Goal: Task Accomplishment & Management: Complete application form

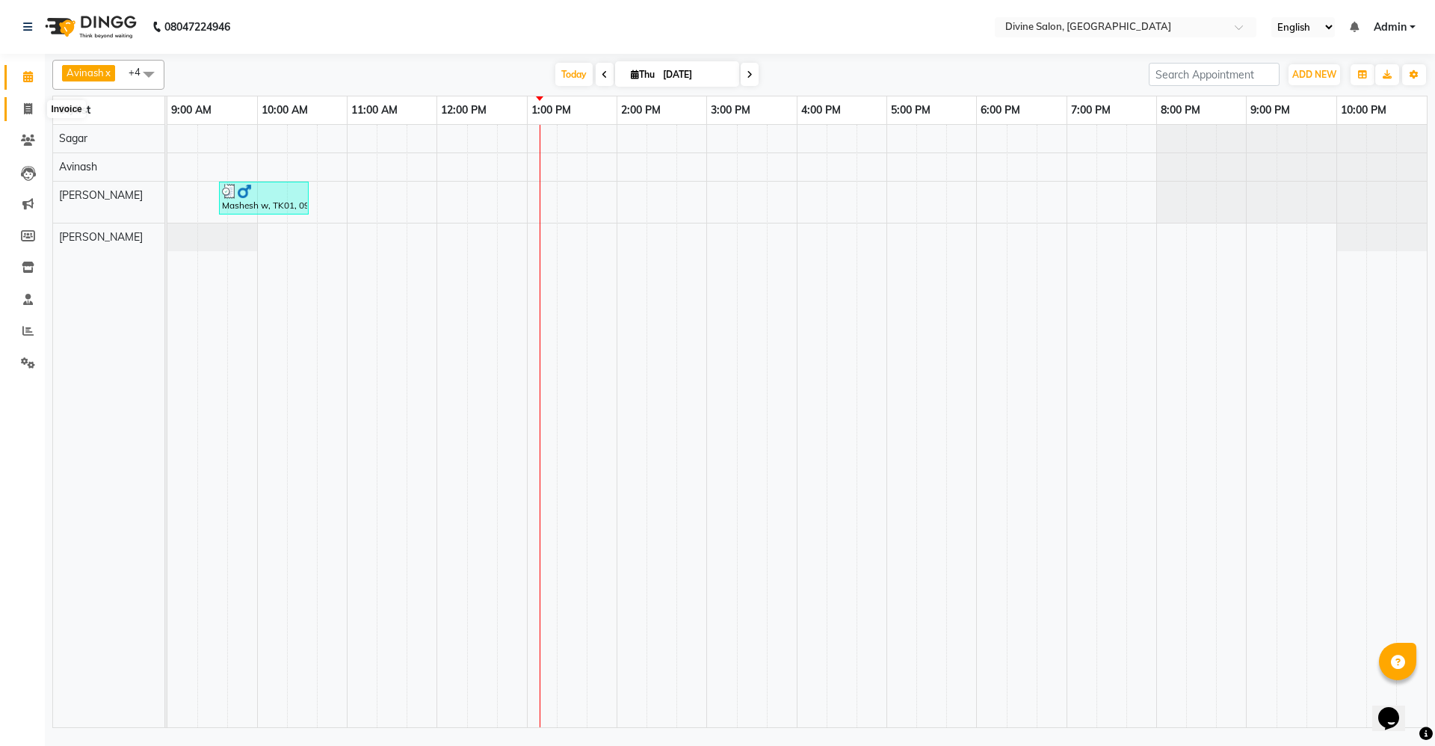
click at [24, 109] on icon at bounding box center [28, 108] width 8 height 11
select select "service"
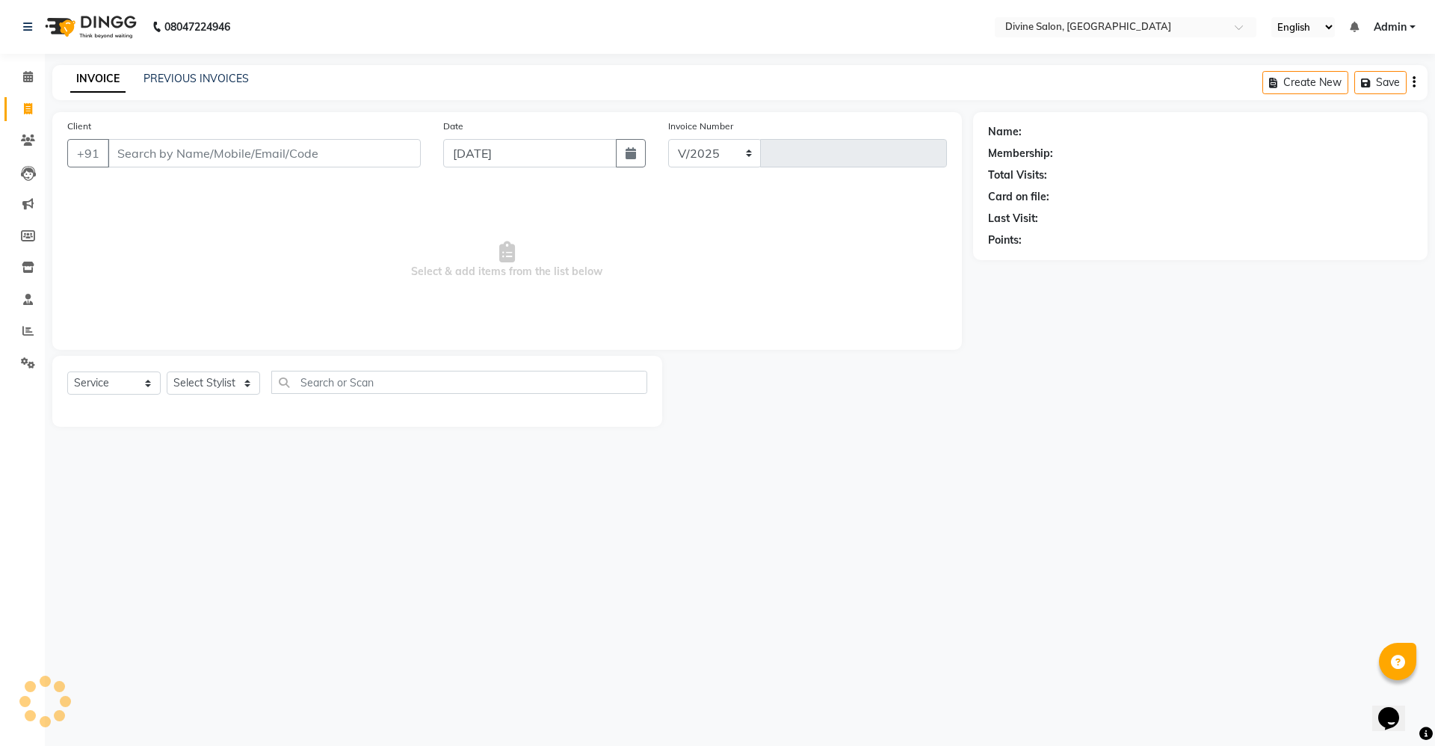
select select "745"
type input "1507"
click at [251, 385] on select "Select Stylist" at bounding box center [213, 383] width 93 height 23
select select "11820"
click at [167, 372] on select "Select Stylist [PERSON_NAME] Pooja [PERSON_NAME] pooja [PERSON_NAME] [PERSON_NA…" at bounding box center [213, 383] width 93 height 23
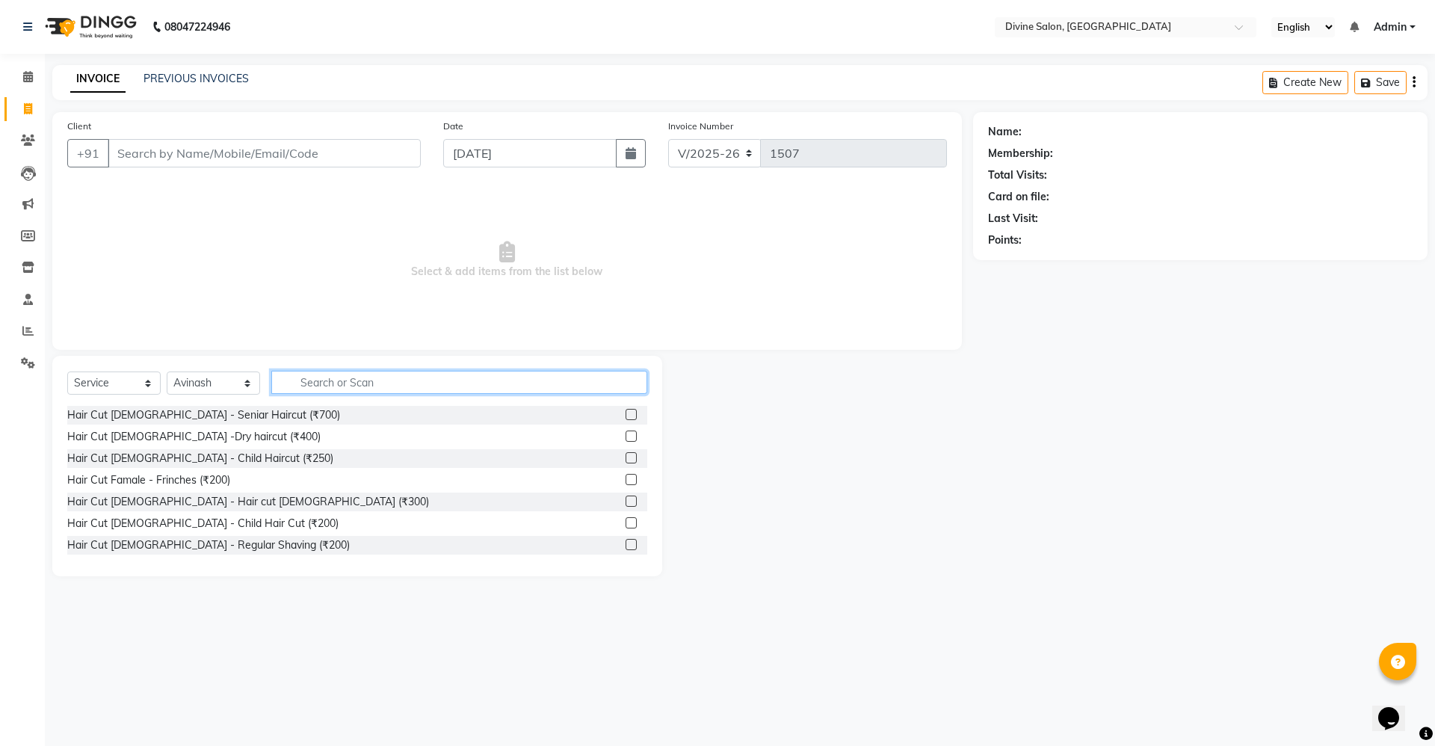
click at [348, 388] on input "text" at bounding box center [459, 382] width 376 height 23
type input "wash"
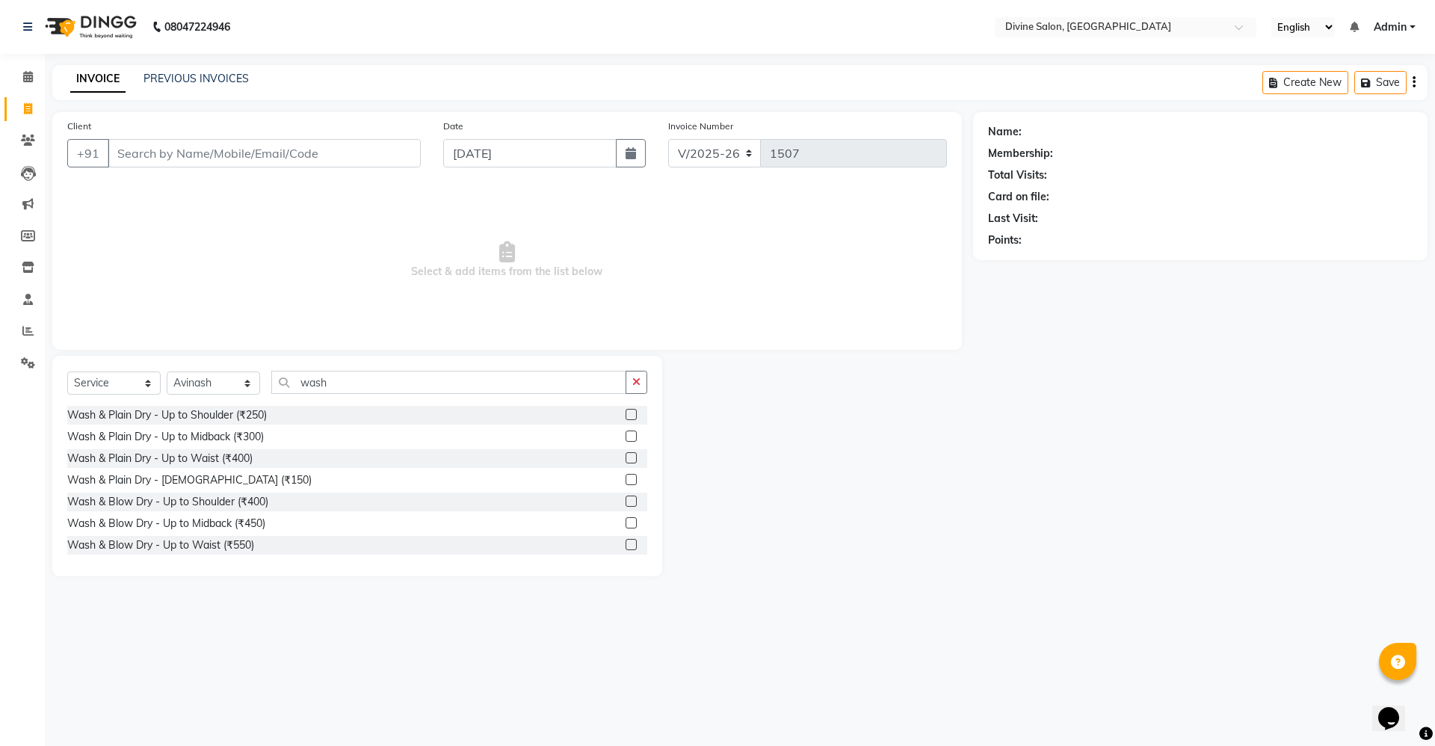
click at [626, 481] on label at bounding box center [631, 479] width 11 height 11
click at [626, 481] on input "checkbox" at bounding box center [631, 480] width 10 height 10
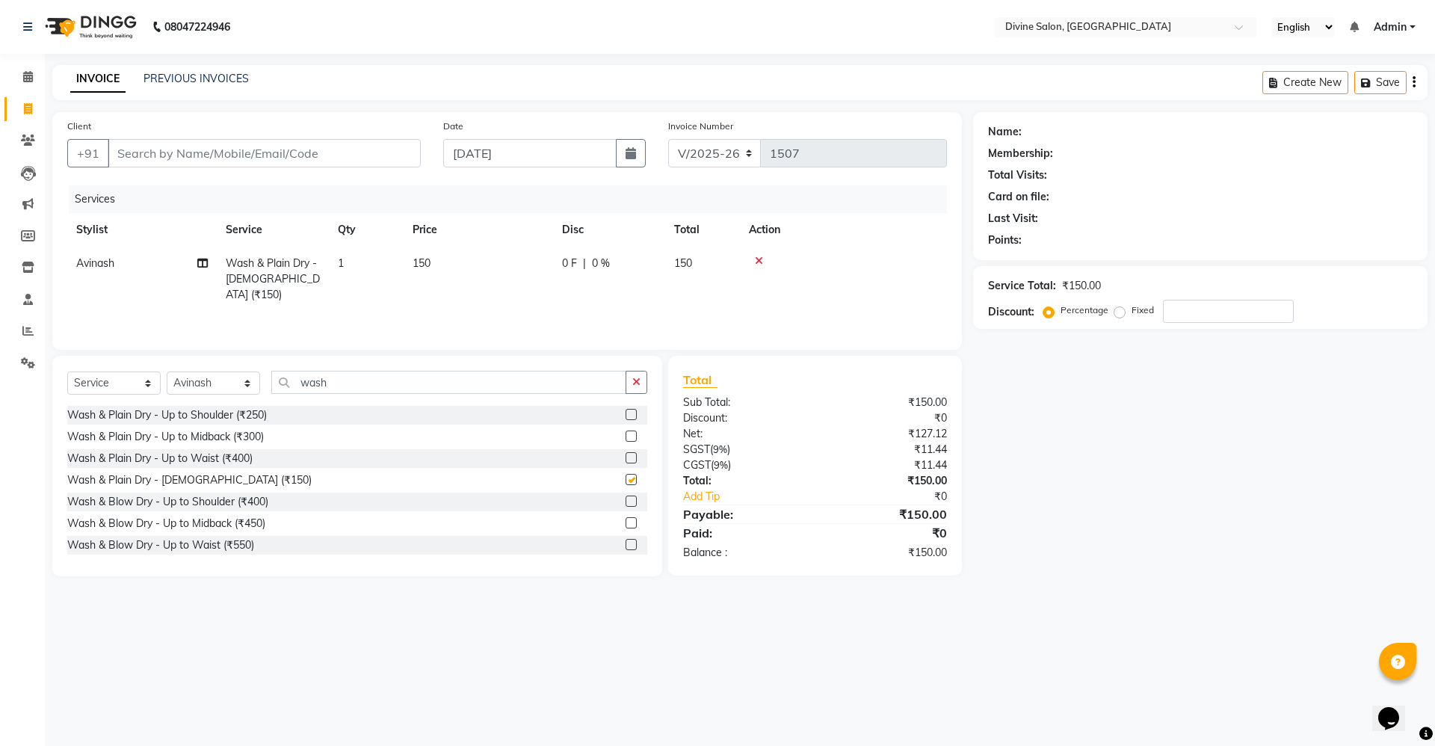
checkbox input "false"
click at [342, 380] on input "wash" at bounding box center [448, 382] width 355 height 23
type input "w"
click at [626, 539] on label at bounding box center [631, 544] width 11 height 11
click at [626, 540] on input "checkbox" at bounding box center [631, 545] width 10 height 10
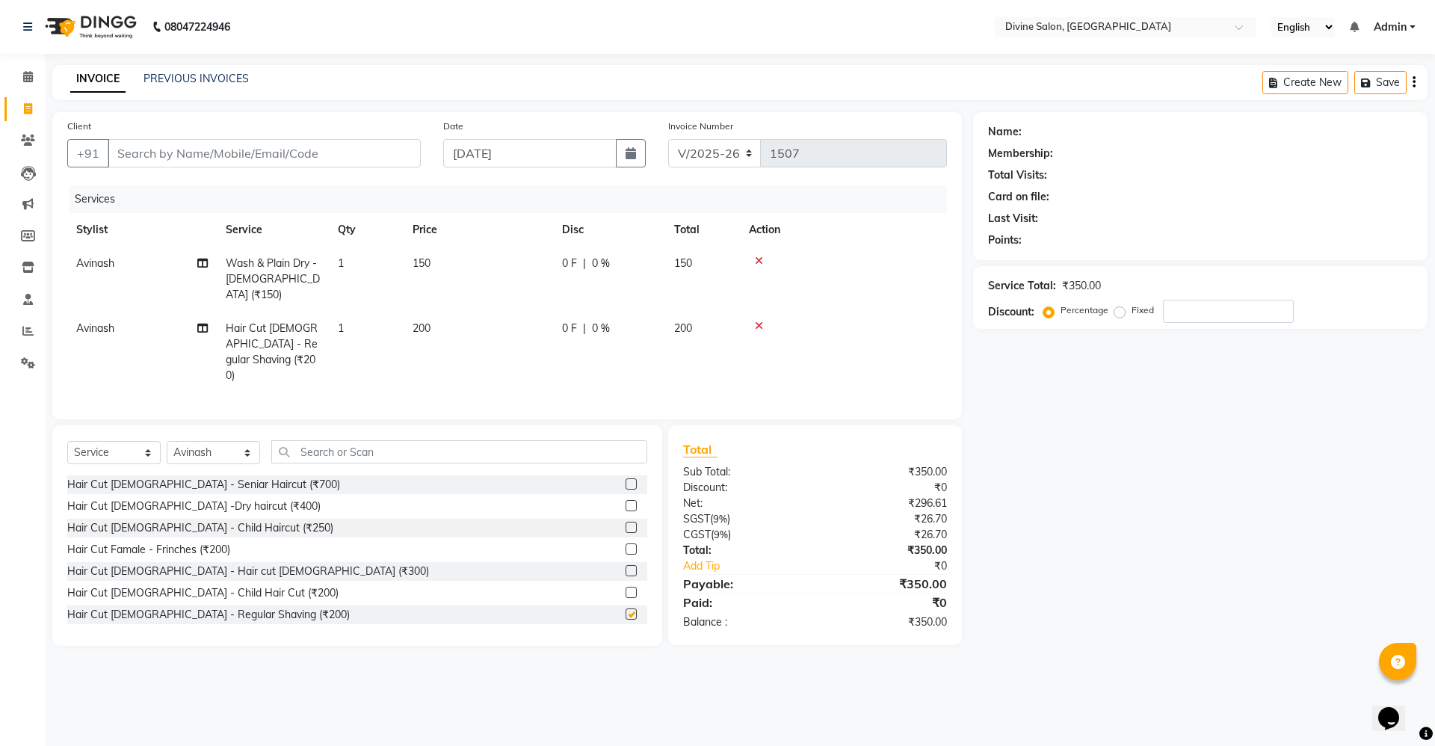
checkbox input "false"
click at [430, 321] on span "200" at bounding box center [422, 327] width 18 height 13
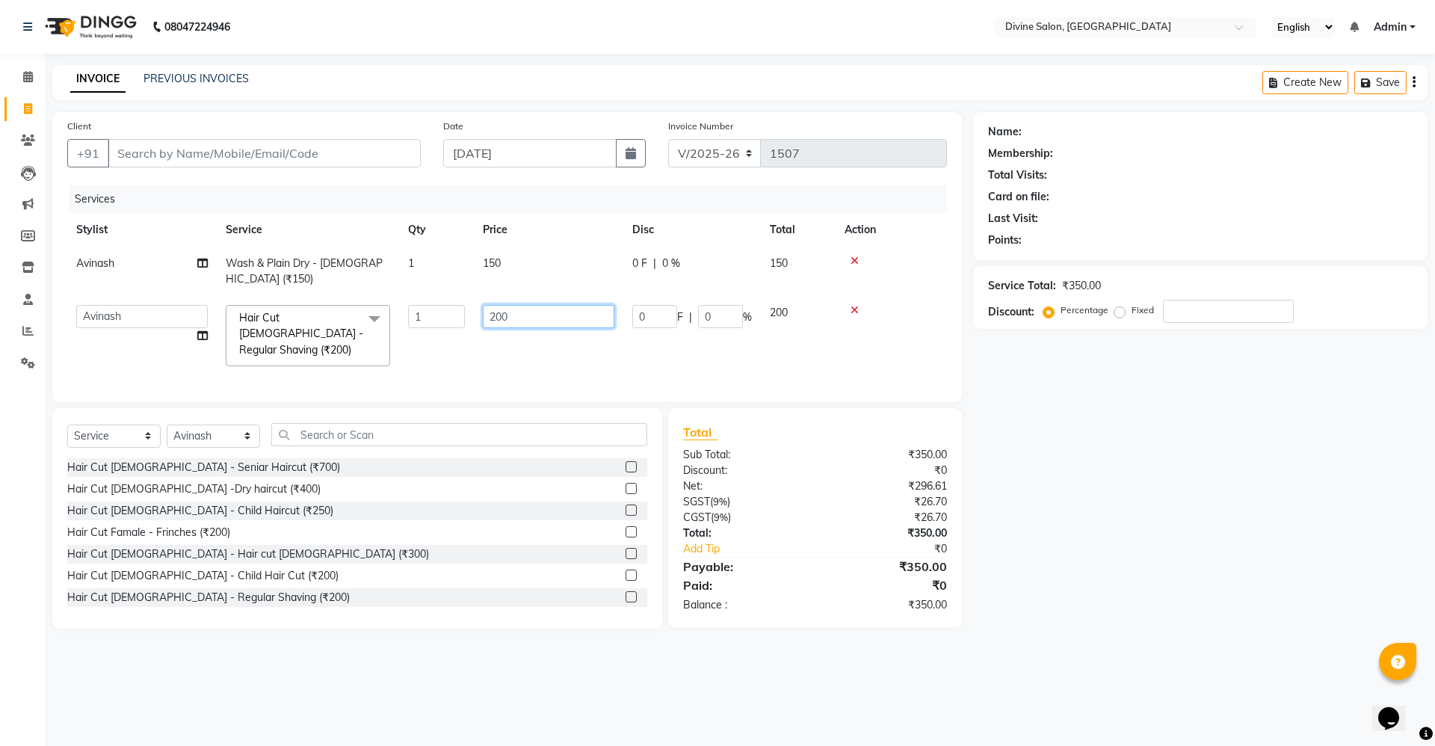
click at [531, 305] on input "200" at bounding box center [549, 316] width 132 height 23
type input "2"
type input "150"
click at [350, 152] on input "Client" at bounding box center [264, 153] width 313 height 28
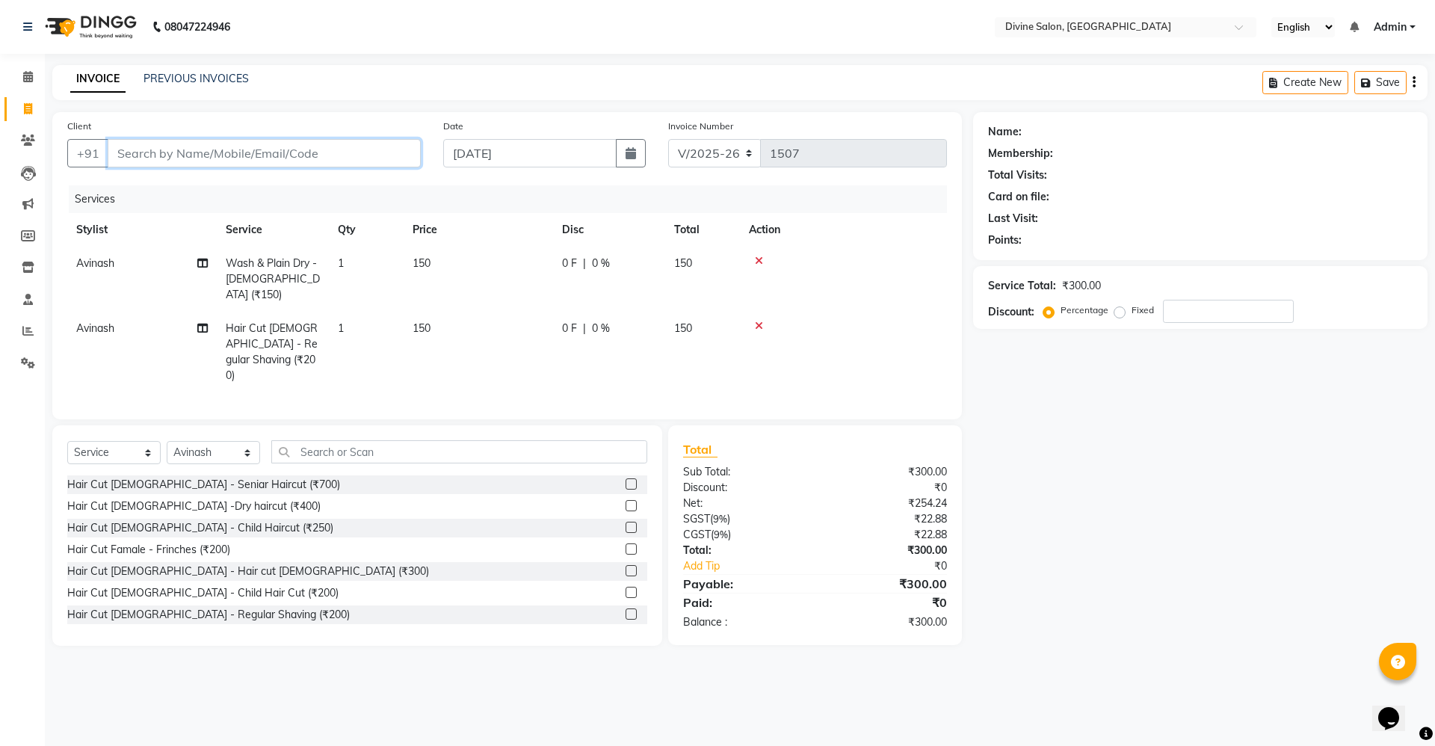
click at [392, 147] on input "Client" at bounding box center [264, 153] width 313 height 28
click at [597, 253] on td "0 F | 0 %" at bounding box center [609, 279] width 112 height 65
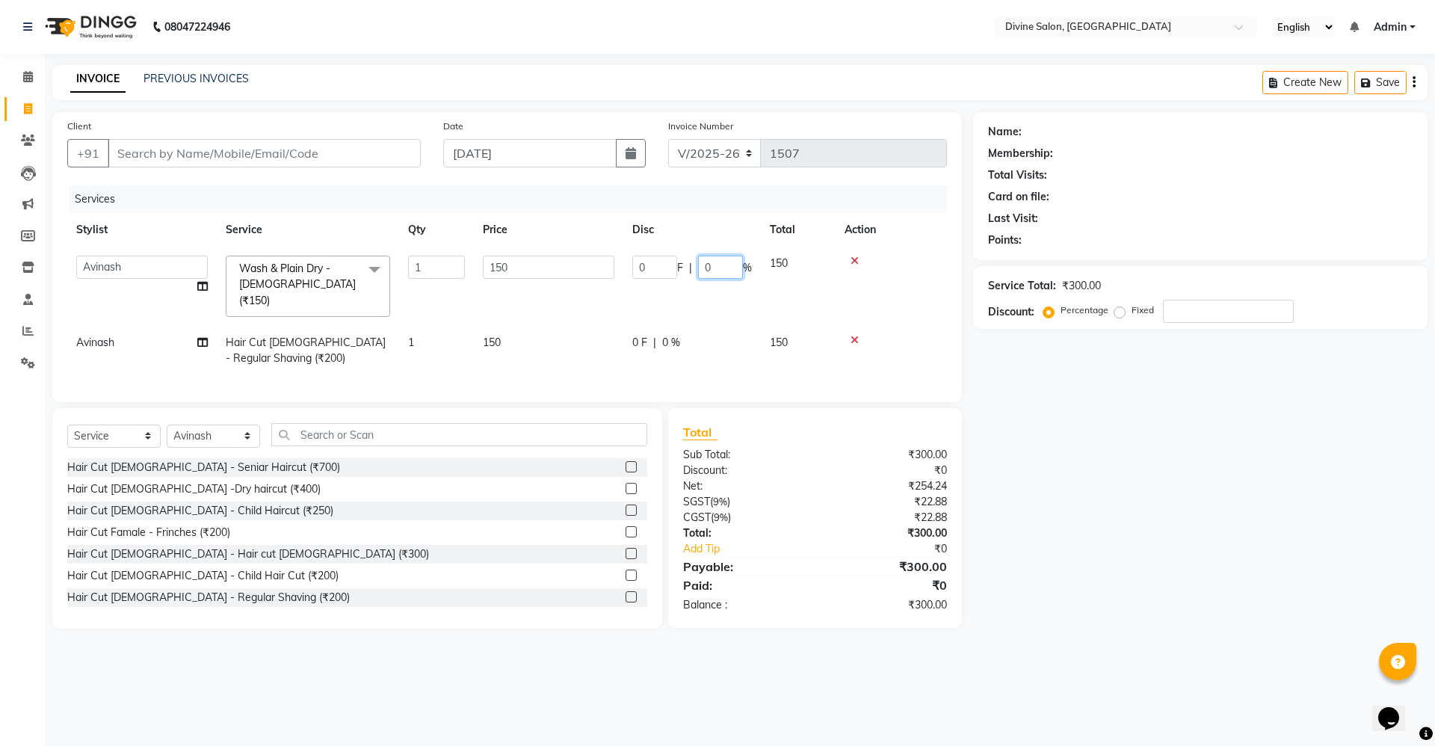
click at [717, 264] on input "0" at bounding box center [720, 267] width 45 height 23
type input "15"
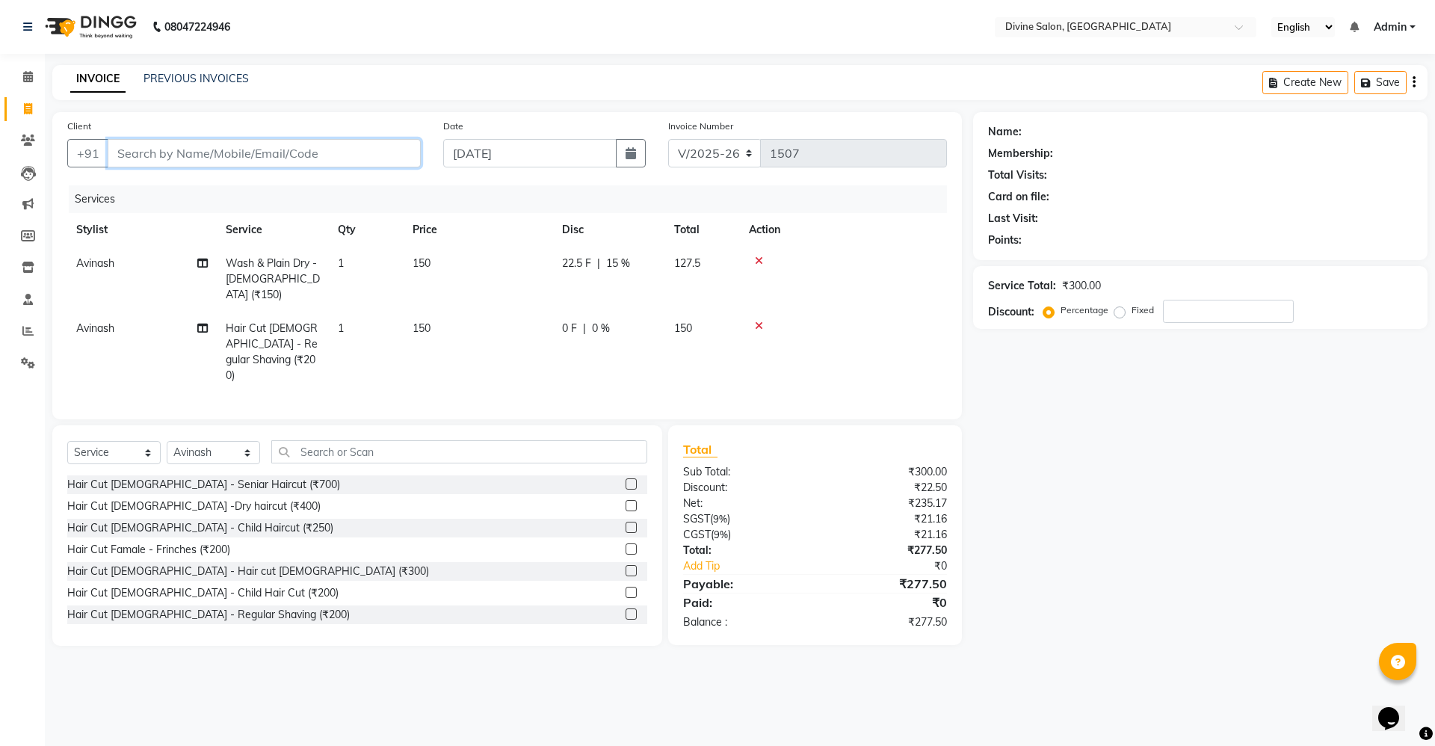
click at [347, 143] on input "Client" at bounding box center [264, 153] width 313 height 28
click at [617, 264] on span "15 %" at bounding box center [618, 264] width 24 height 16
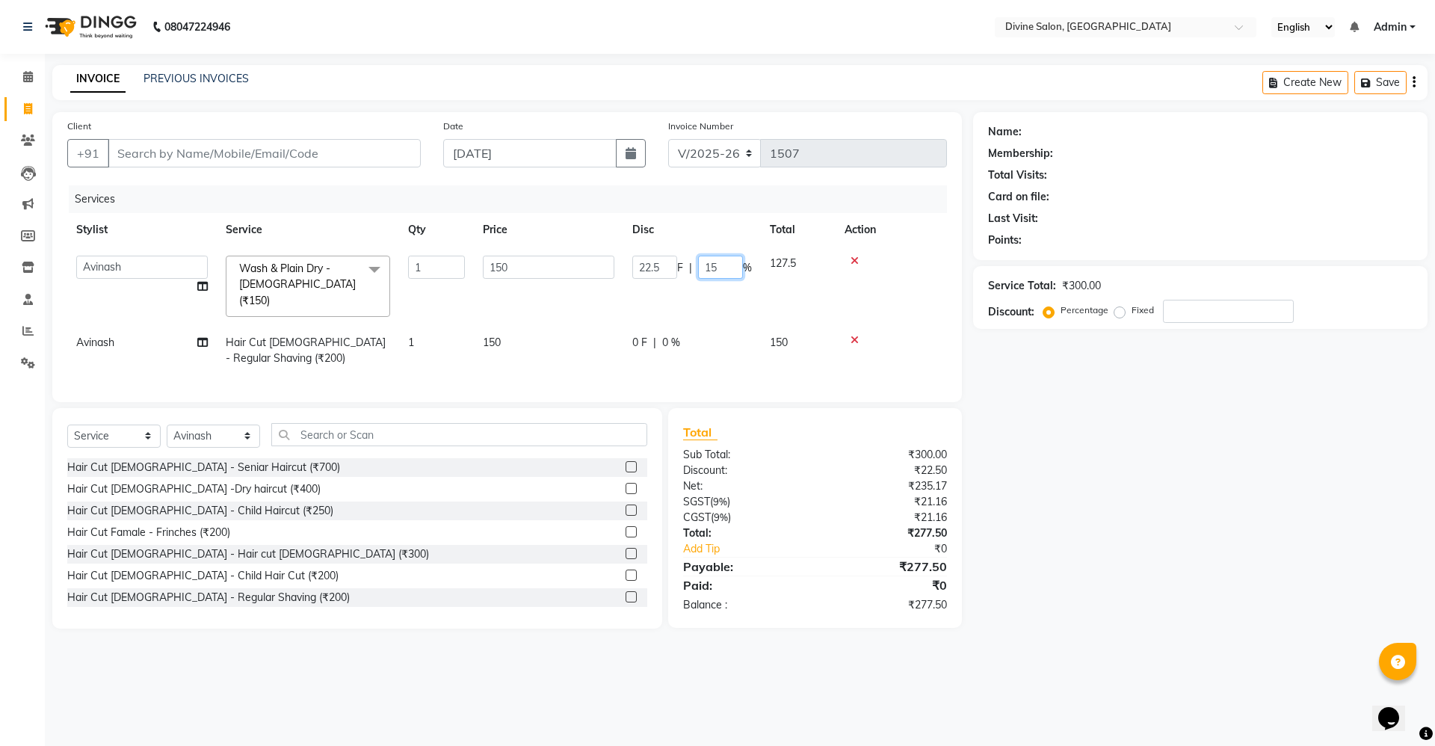
click at [722, 263] on input "15" at bounding box center [720, 267] width 45 height 23
type input "1"
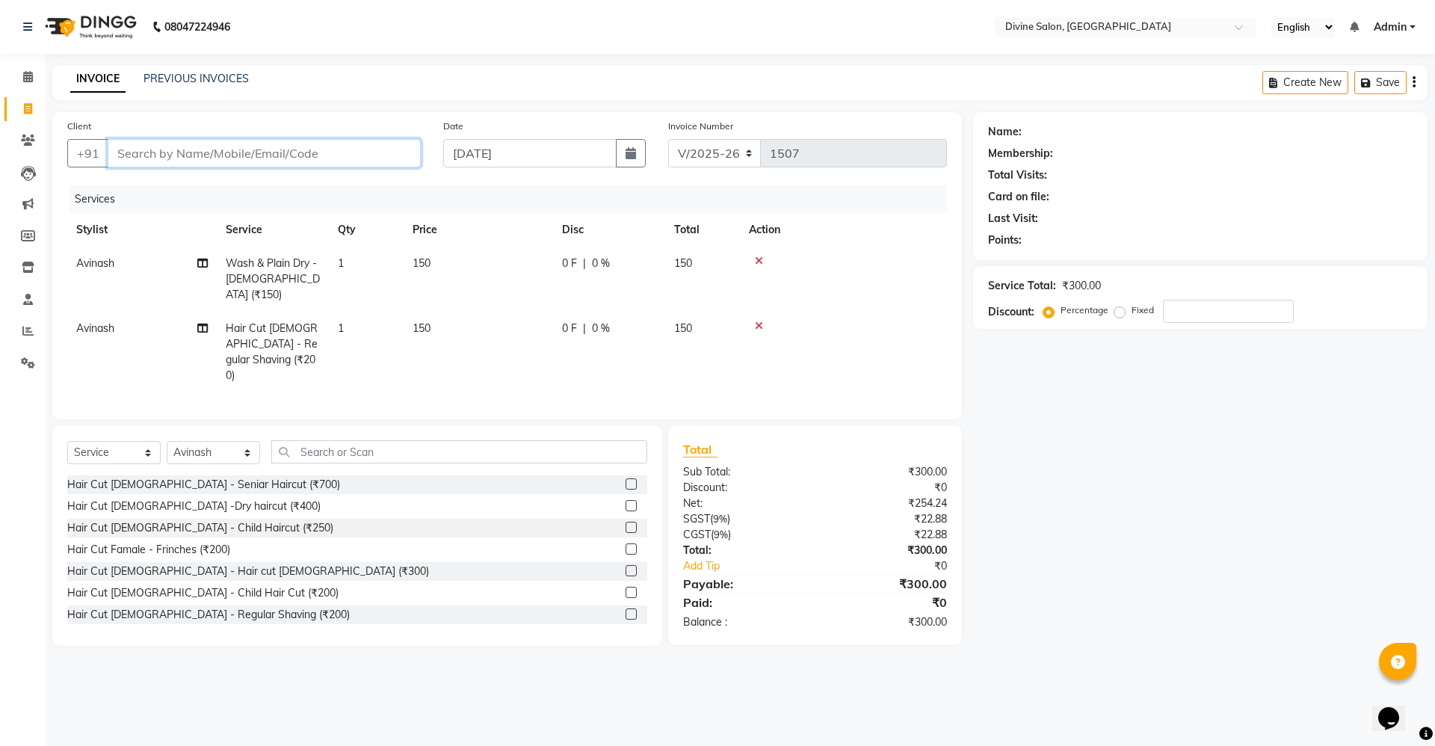
click at [368, 157] on input "Client" at bounding box center [264, 153] width 313 height 28
click at [359, 163] on input "Client" at bounding box center [264, 153] width 313 height 28
click at [375, 149] on input "Client" at bounding box center [264, 153] width 313 height 28
click at [372, 154] on input "Client" at bounding box center [264, 153] width 313 height 28
type input "8"
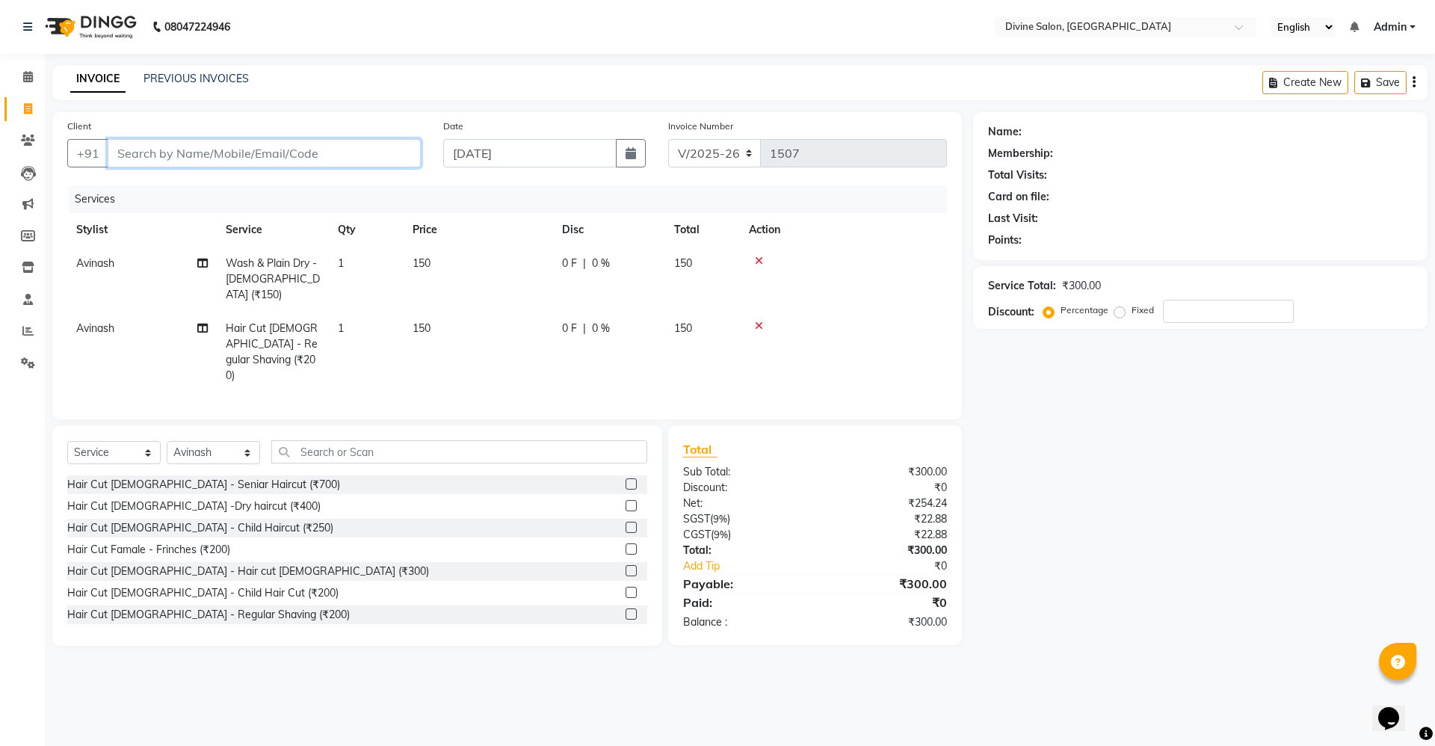
type input "0"
type input "8421998447"
click at [372, 154] on span "Add Client" at bounding box center [382, 153] width 59 height 15
select select "22"
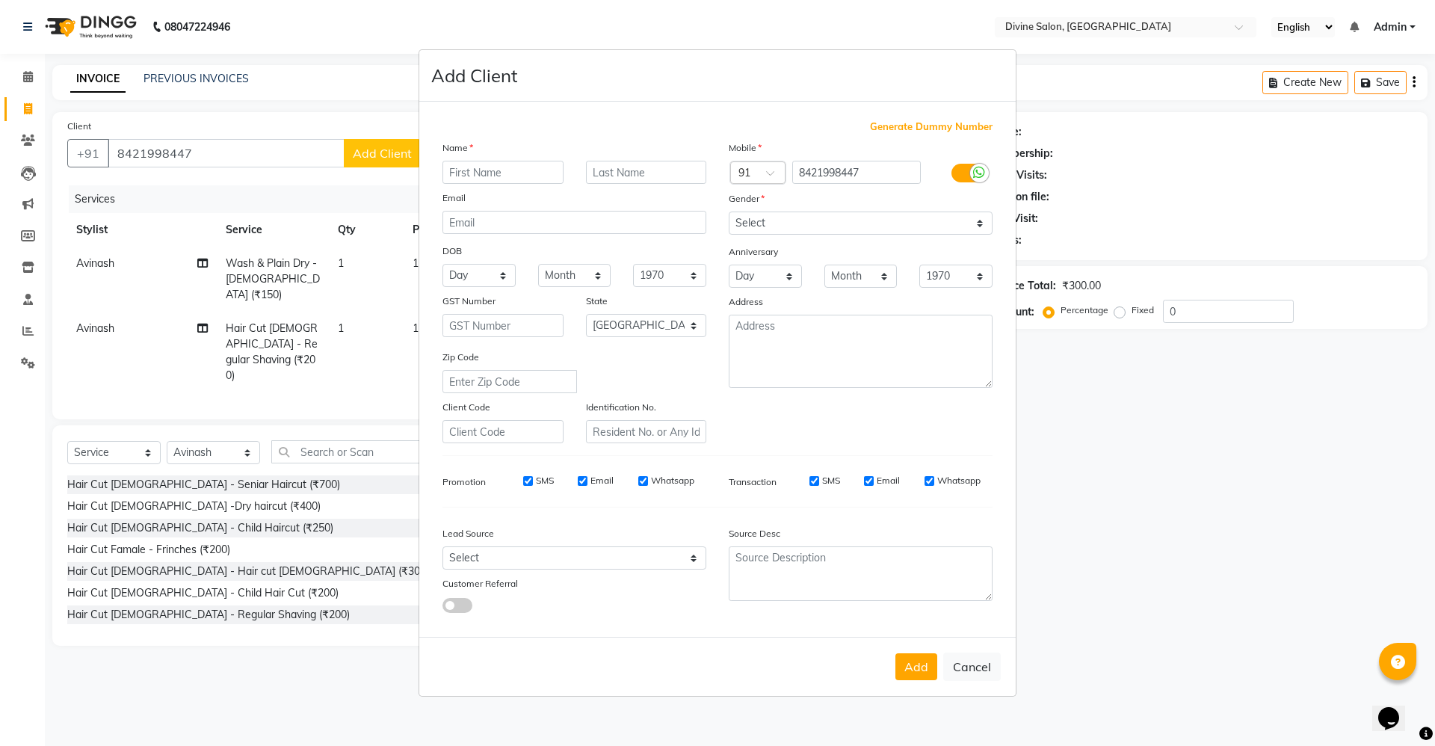
click at [519, 171] on input "text" at bounding box center [503, 172] width 121 height 23
type input "[PERSON_NAME]"
click at [765, 214] on select "Select [DEMOGRAPHIC_DATA] [DEMOGRAPHIC_DATA] Other Prefer Not To Say" at bounding box center [861, 223] width 264 height 23
select select "[DEMOGRAPHIC_DATA]"
click at [729, 212] on select "Select [DEMOGRAPHIC_DATA] [DEMOGRAPHIC_DATA] Other Prefer Not To Say" at bounding box center [861, 223] width 264 height 23
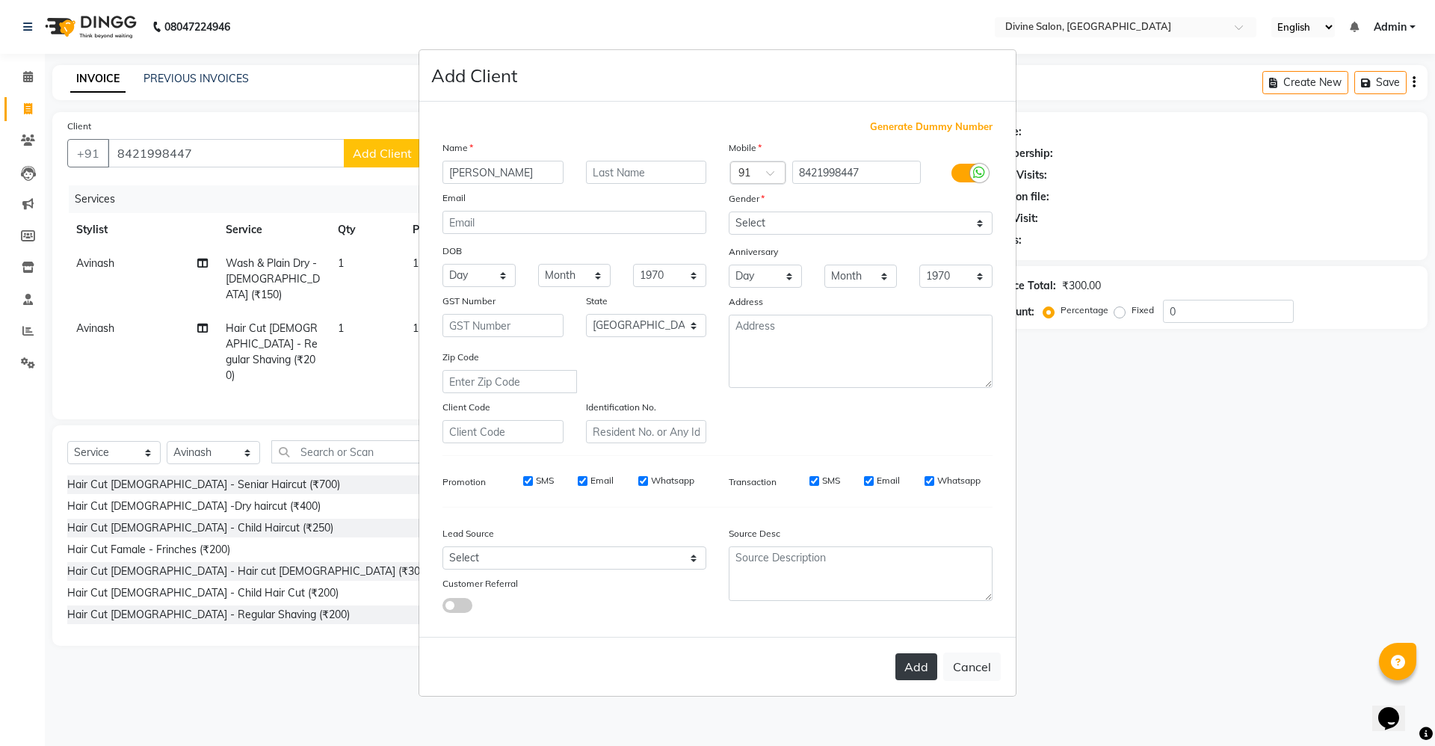
click at [928, 670] on button "Add" at bounding box center [917, 666] width 42 height 27
select select
select select "null"
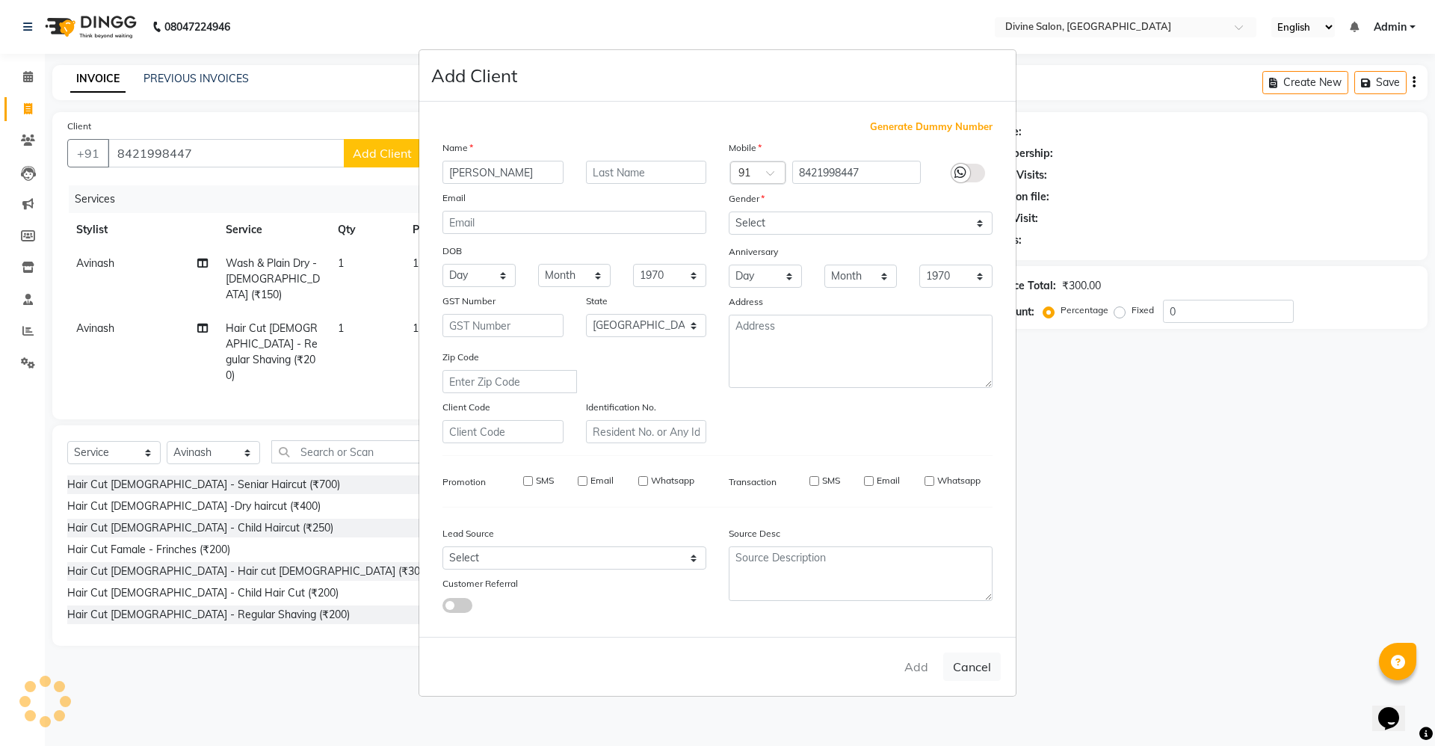
select select
checkbox input "false"
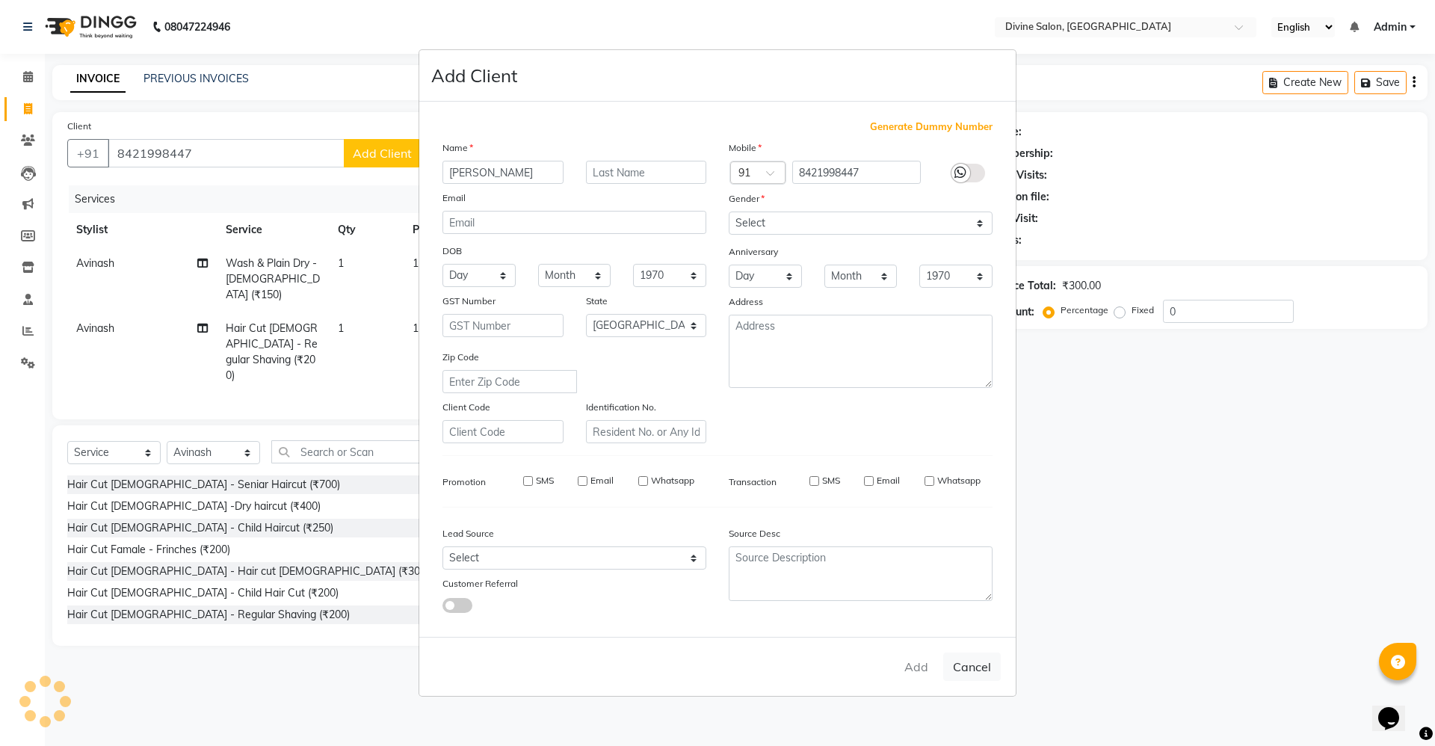
checkbox input "false"
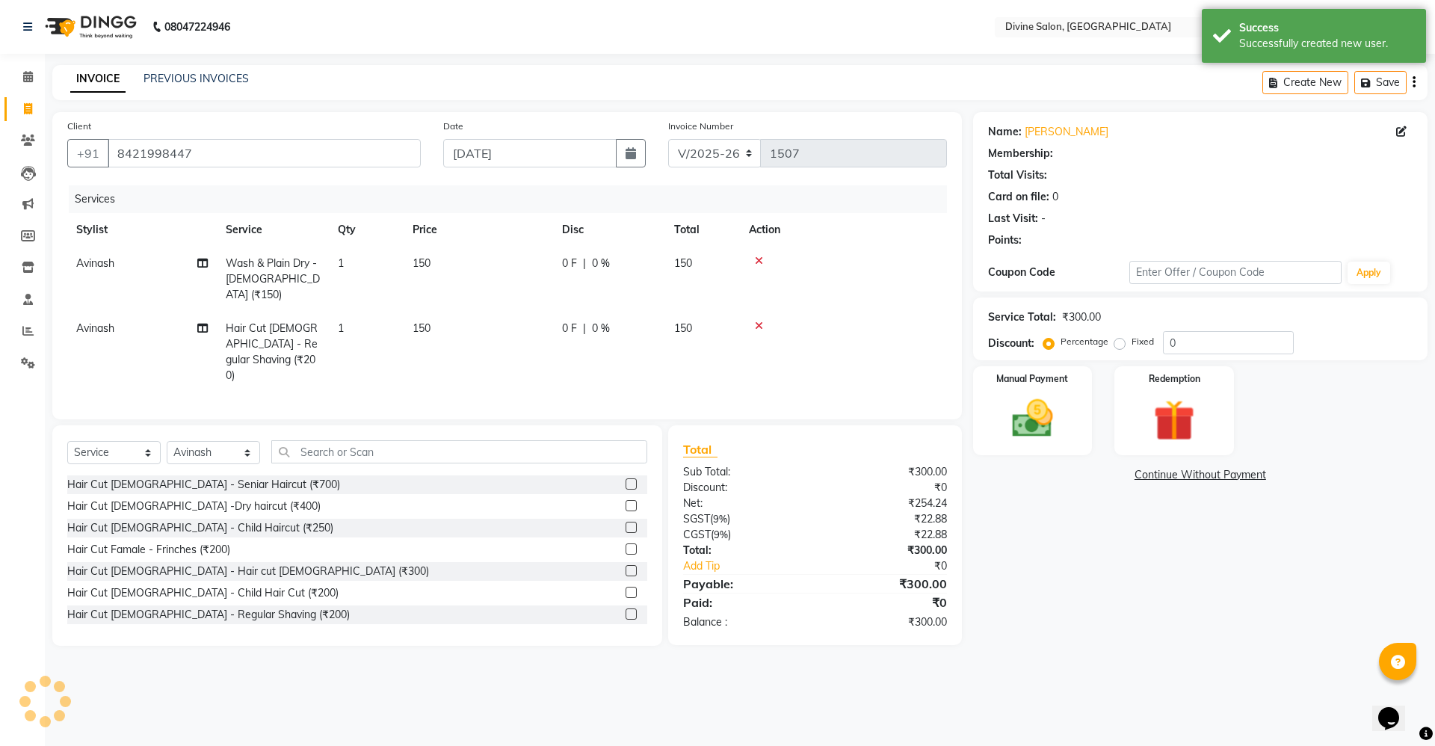
select select "1: Object"
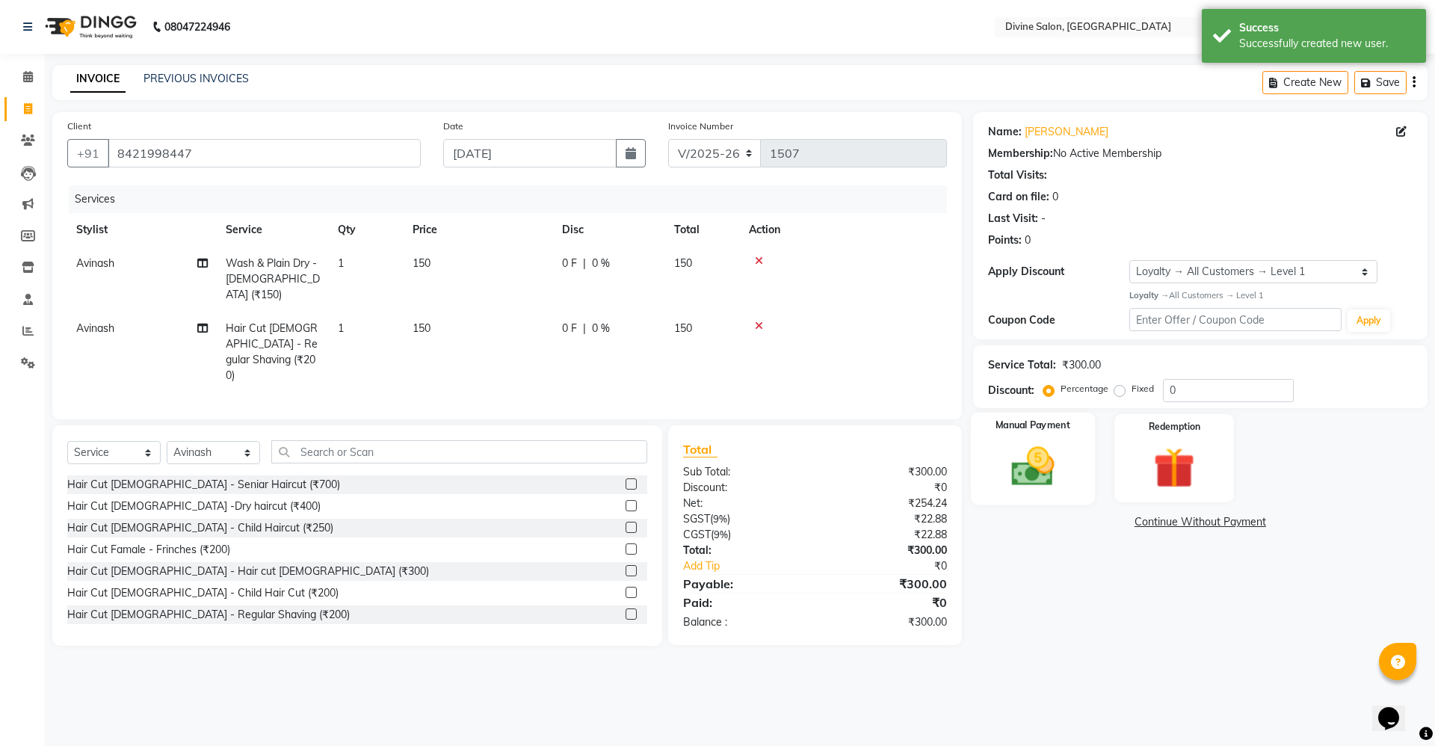
click at [1038, 481] on img at bounding box center [1033, 466] width 70 height 49
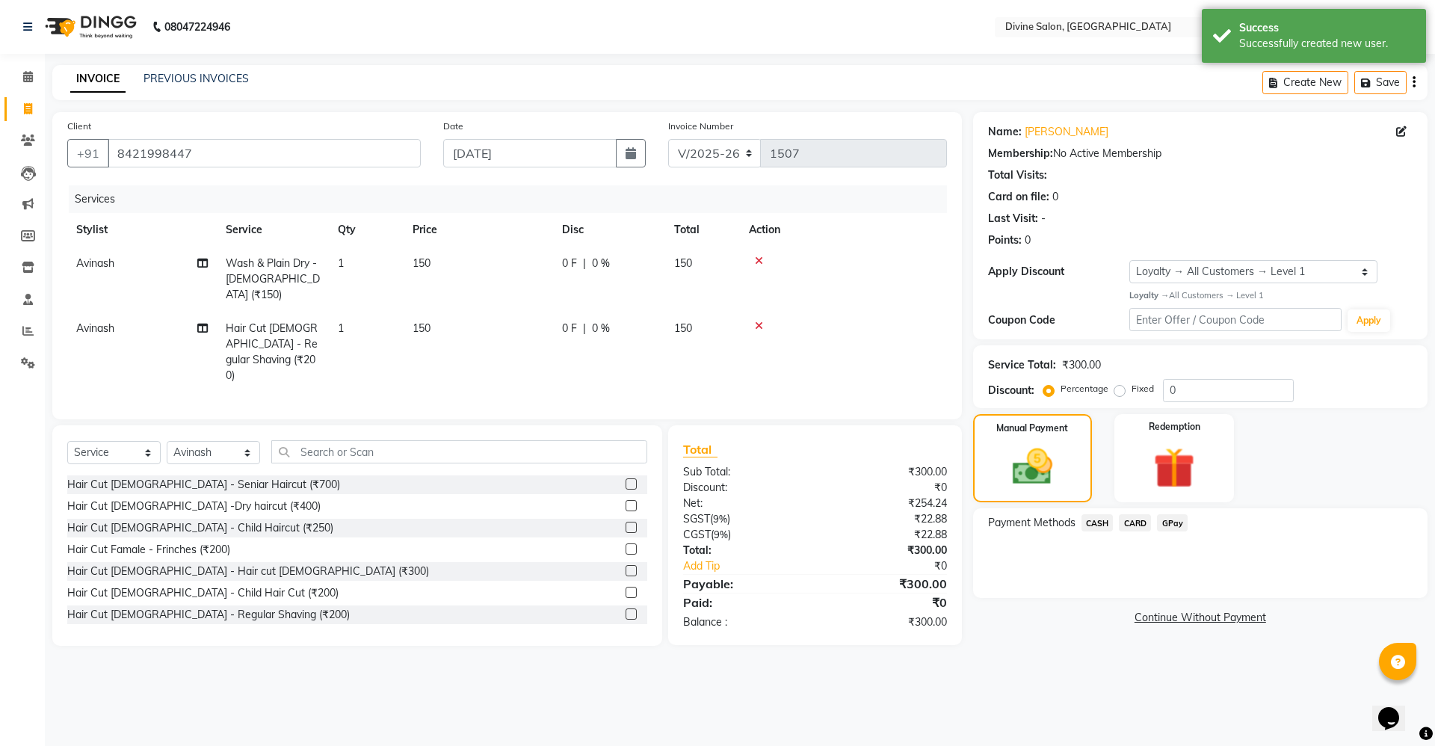
click at [1172, 523] on span "GPay" at bounding box center [1172, 522] width 31 height 17
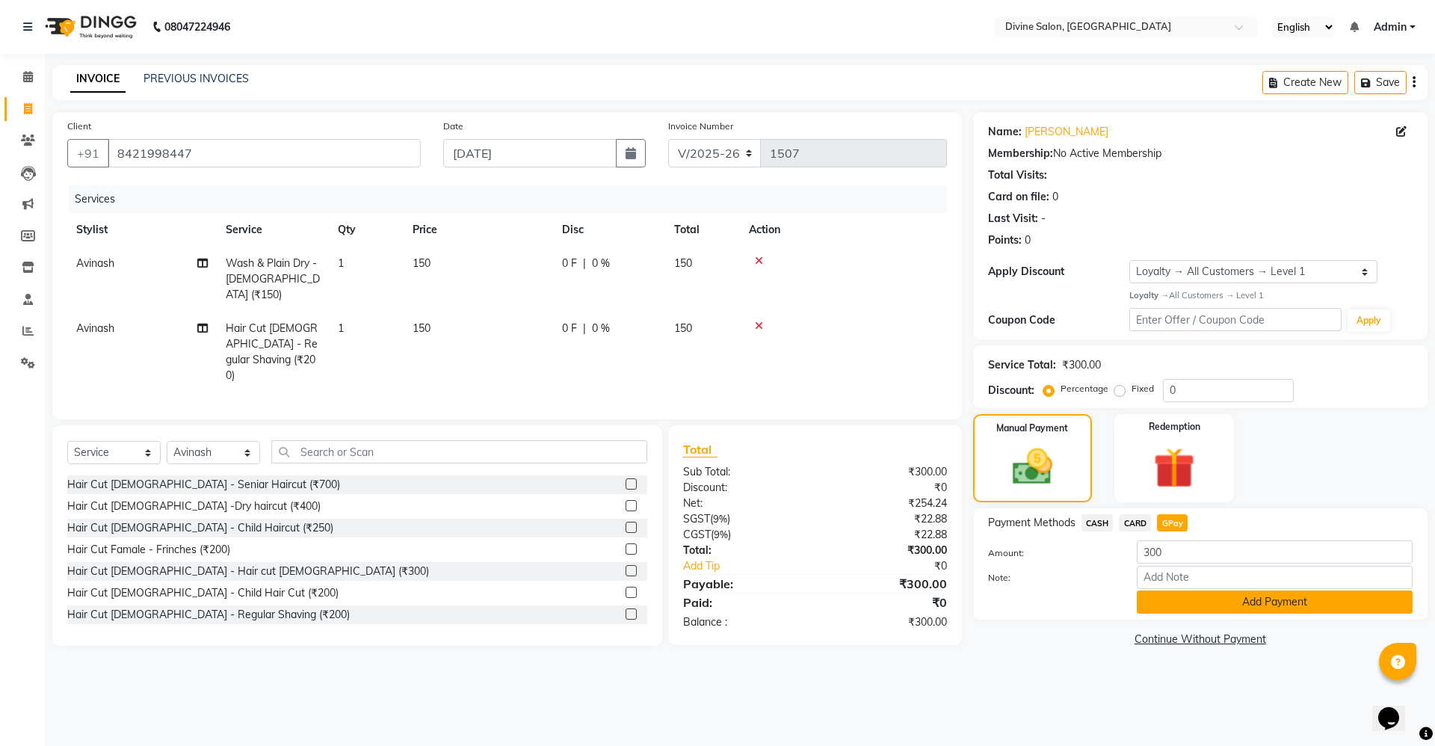
click at [1212, 611] on button "Add Payment" at bounding box center [1275, 602] width 276 height 23
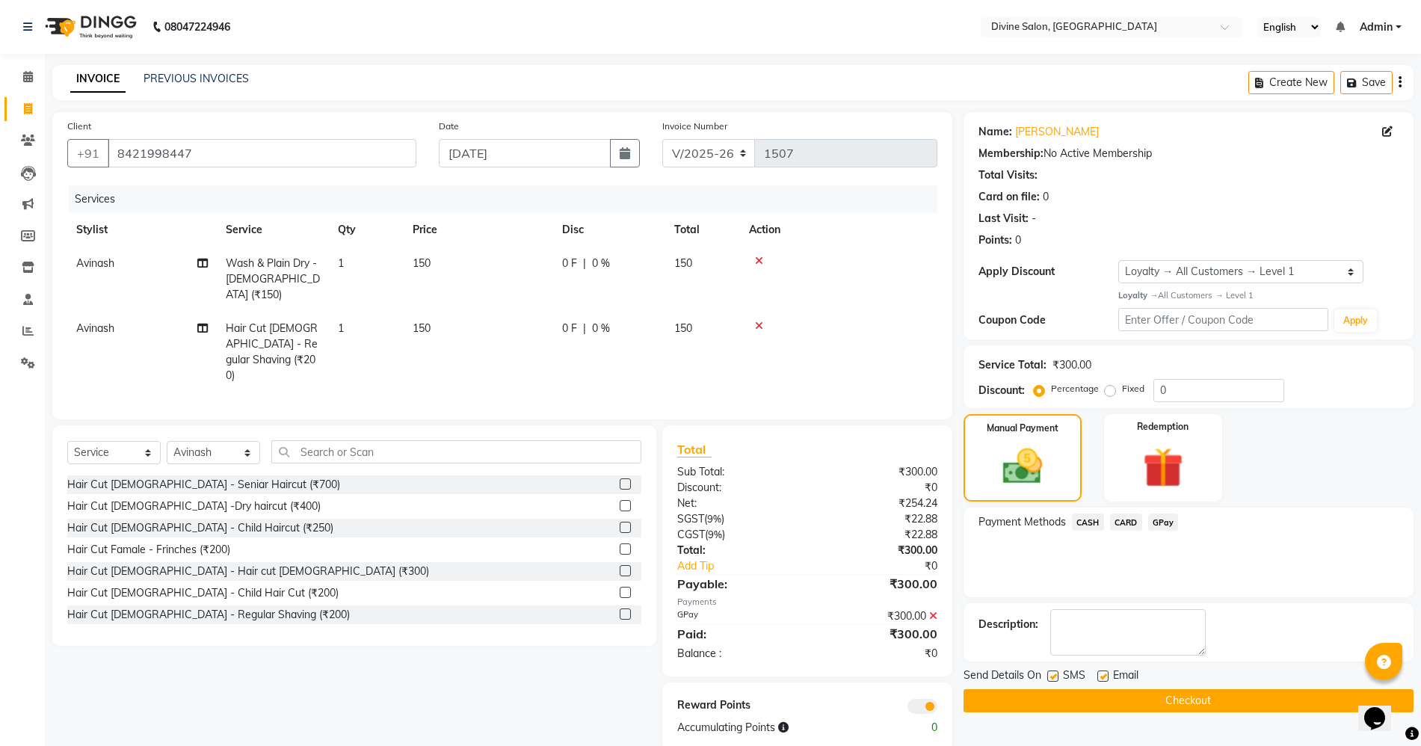
click at [1202, 709] on button "Checkout" at bounding box center [1189, 700] width 450 height 23
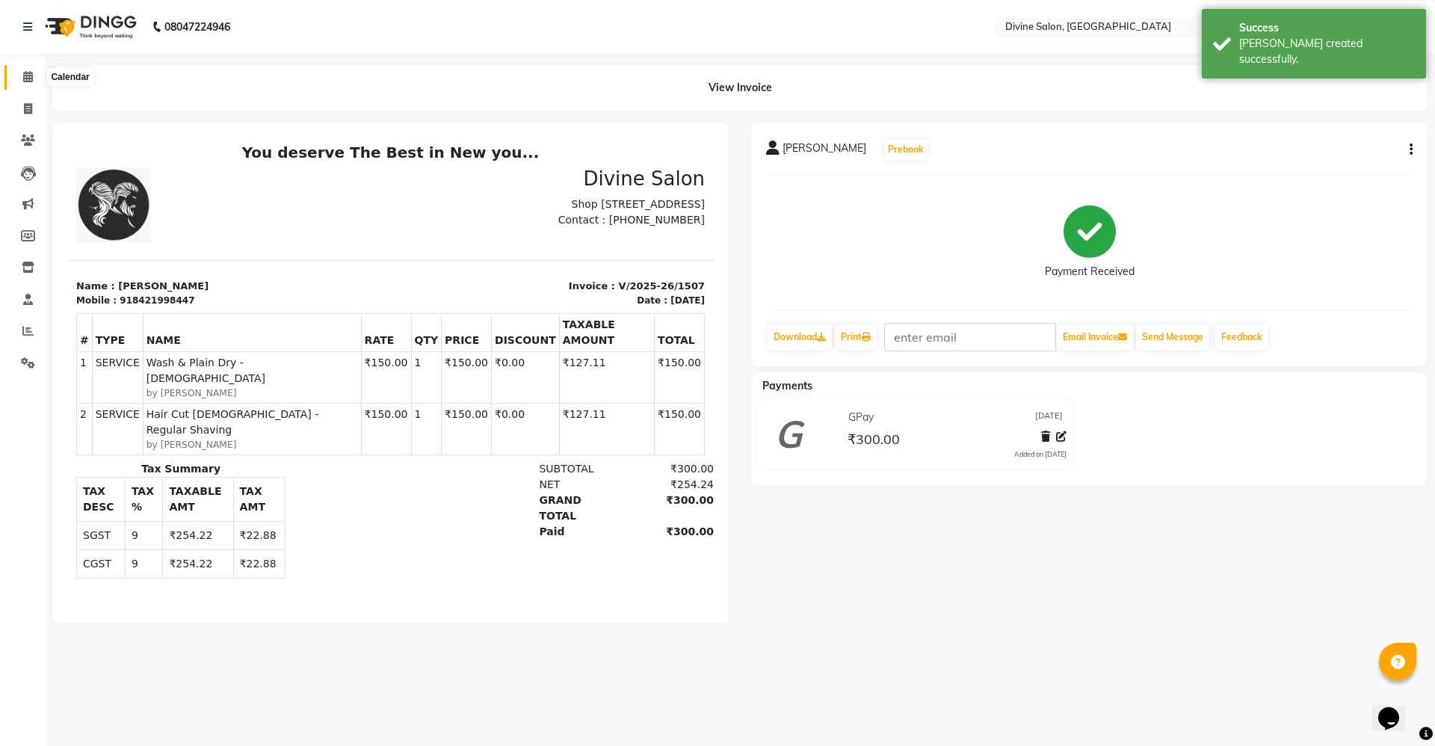
click at [20, 73] on span at bounding box center [28, 77] width 26 height 17
